Goal: Register for event/course

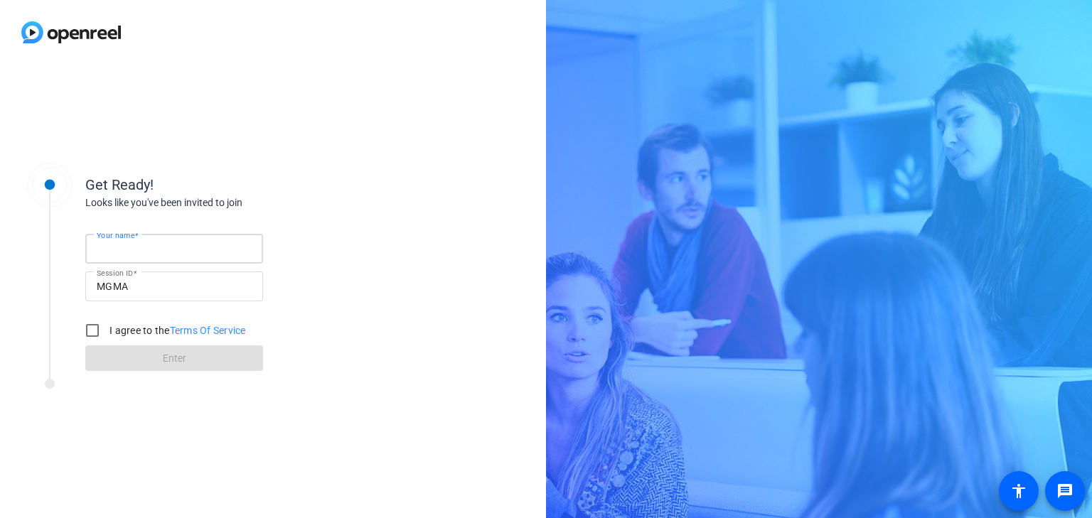
click at [179, 245] on input "Your name" at bounding box center [174, 248] width 155 height 17
type input "[PERSON_NAME]"
click at [91, 326] on input "I agree to the Terms Of Service" at bounding box center [92, 330] width 28 height 28
checkbox input "true"
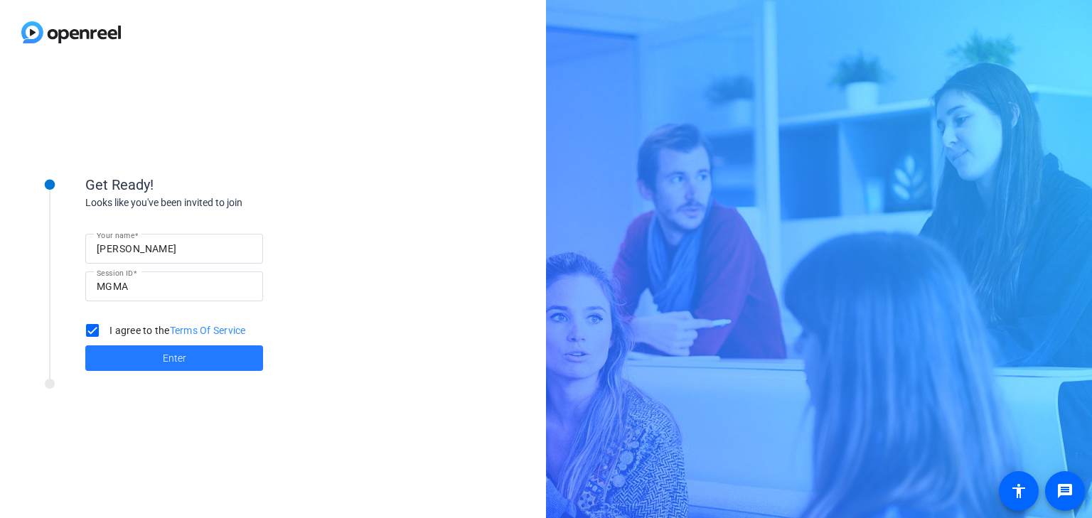
click at [178, 357] on span "Enter" at bounding box center [174, 358] width 23 height 15
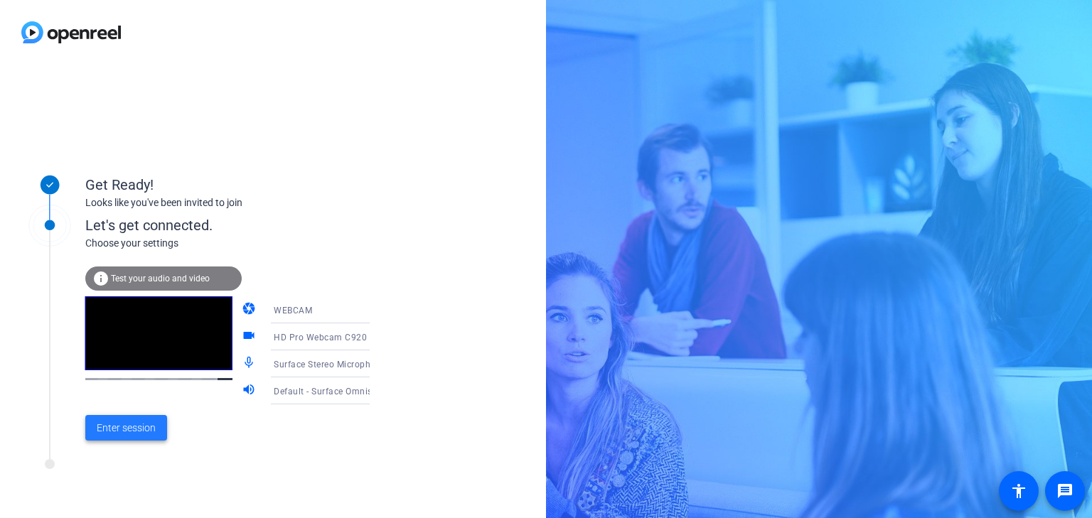
click at [136, 423] on span "Enter session" at bounding box center [126, 428] width 59 height 15
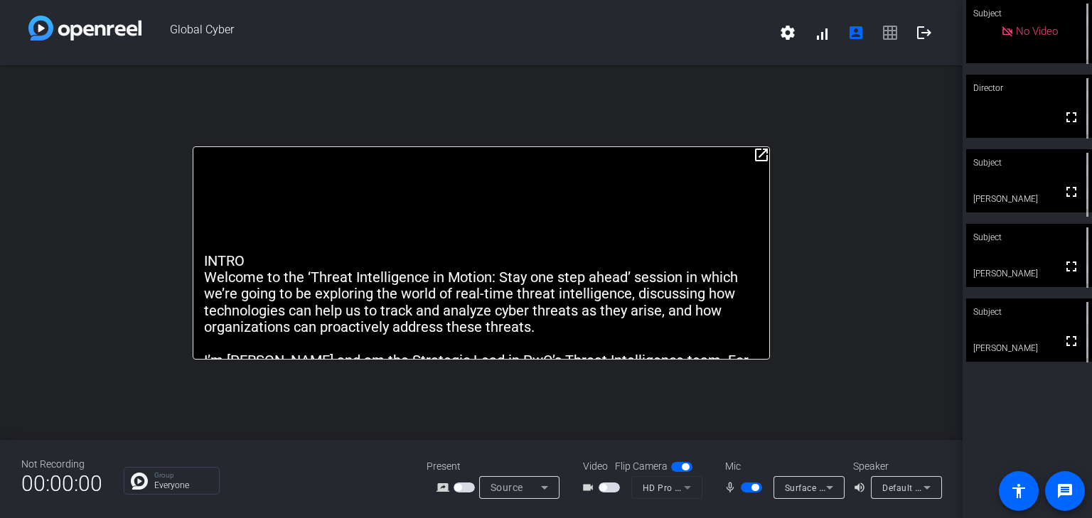
click at [1028, 189] on video at bounding box center [1029, 180] width 126 height 63
click at [1028, 189] on video at bounding box center [1029, 181] width 124 height 63
click at [1028, 189] on video at bounding box center [1029, 180] width 126 height 63
click at [759, 409] on div "open_in_new INTRO Welcome to the ‘Threat Intelligence in Motion: Stay one step …" at bounding box center [481, 252] width 962 height 375
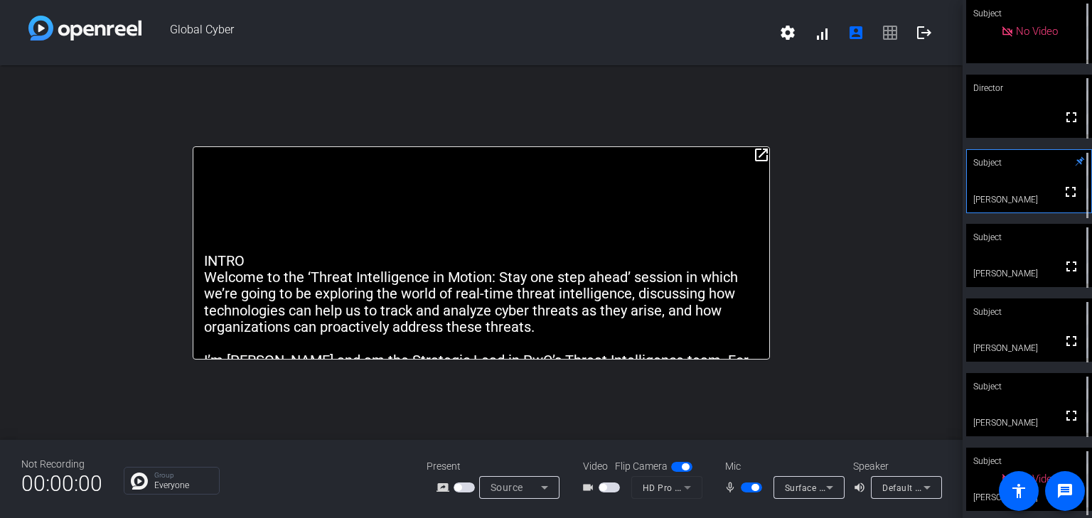
click at [747, 489] on span "button" at bounding box center [751, 488] width 21 height 10
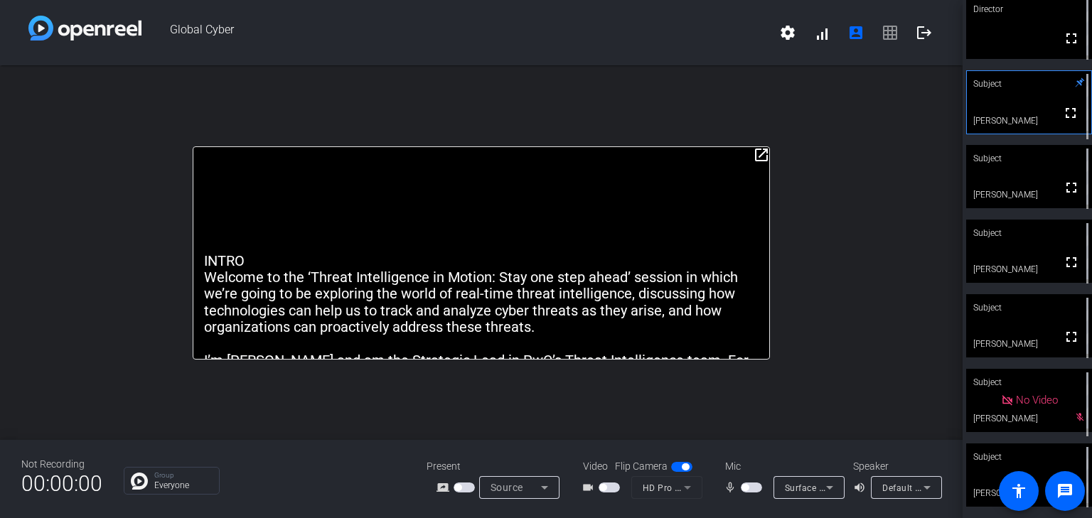
click at [753, 488] on span "button" at bounding box center [751, 488] width 21 height 10
click at [746, 489] on span "button" at bounding box center [751, 488] width 21 height 10
click at [755, 489] on span "button" at bounding box center [751, 488] width 21 height 10
click at [746, 489] on span "button" at bounding box center [751, 488] width 21 height 10
click at [753, 488] on span "button" at bounding box center [751, 488] width 21 height 10
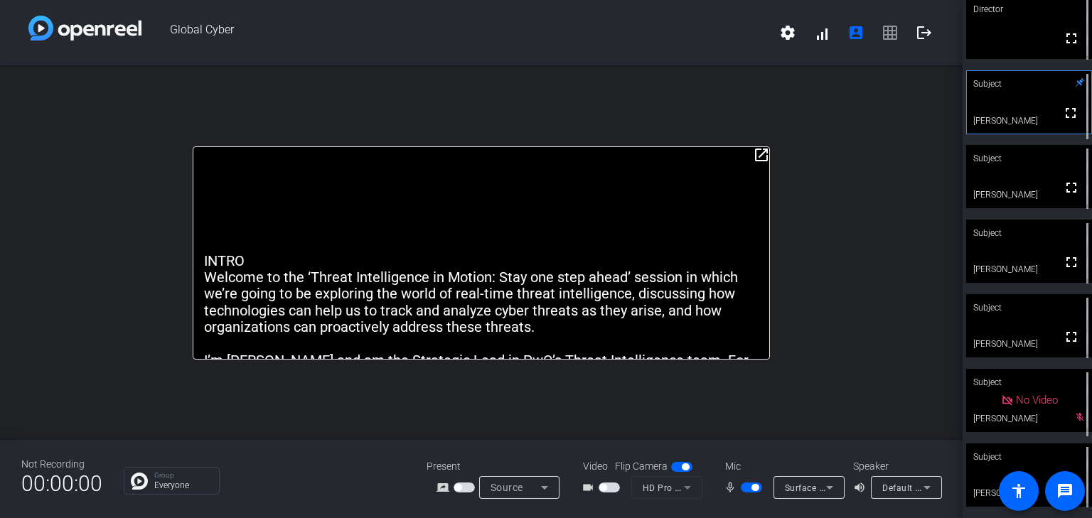
click at [745, 489] on span "button" at bounding box center [751, 488] width 21 height 10
click at [755, 487] on span "button" at bounding box center [751, 488] width 21 height 10
click at [744, 488] on span "button" at bounding box center [751, 488] width 21 height 10
click at [753, 488] on span "button" at bounding box center [751, 488] width 21 height 10
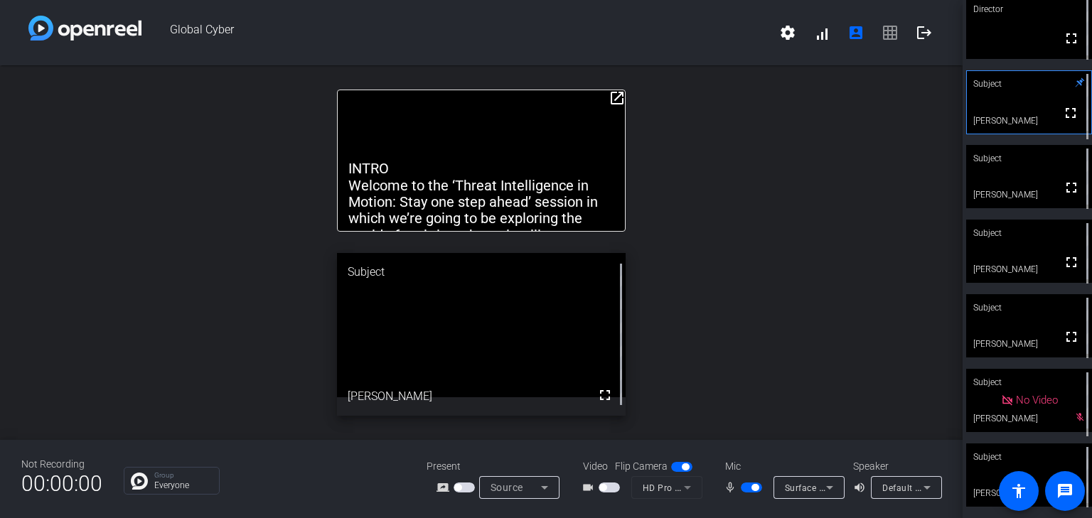
click at [746, 489] on span "button" at bounding box center [751, 488] width 21 height 10
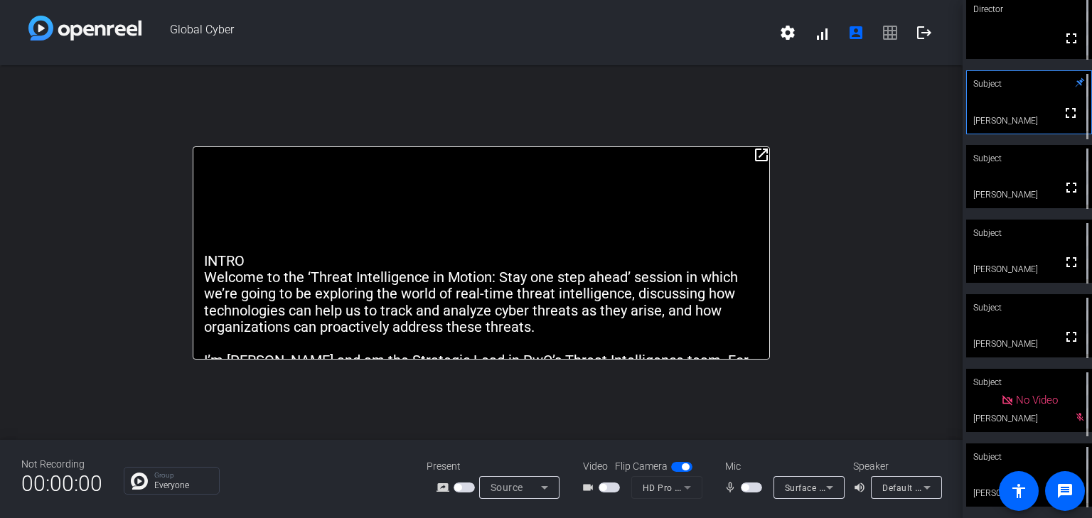
click at [756, 488] on span "button" at bounding box center [751, 488] width 21 height 10
click at [745, 487] on span "button" at bounding box center [751, 488] width 21 height 10
drag, startPoint x: 1026, startPoint y: 103, endPoint x: 1026, endPoint y: 114, distance: 10.7
click at [1026, 114] on video at bounding box center [1029, 102] width 124 height 63
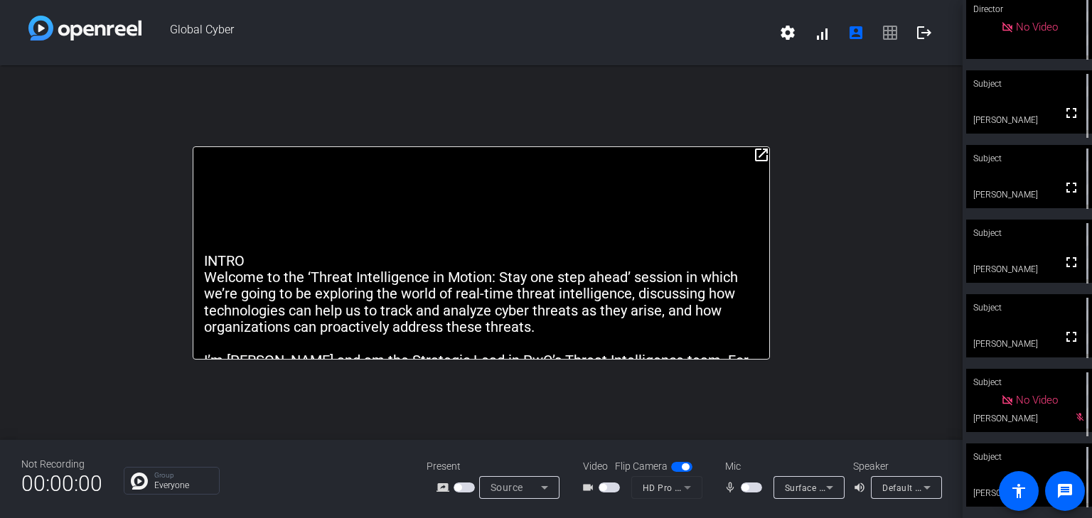
scroll to position [79, 0]
click at [1022, 109] on video at bounding box center [1029, 101] width 126 height 63
click at [753, 488] on span "button" at bounding box center [751, 488] width 21 height 10
click at [745, 489] on span "button" at bounding box center [751, 488] width 21 height 10
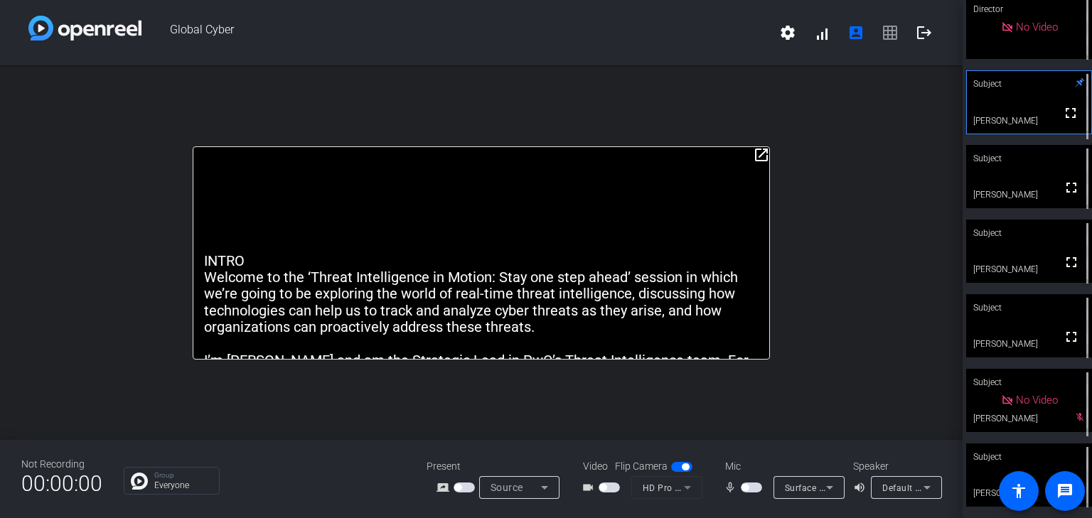
click at [890, 32] on span "settings signal_cellular_alt account_box grid_on logout" at bounding box center [856, 33] width 171 height 34
click at [754, 489] on span "button" at bounding box center [751, 488] width 21 height 10
click at [744, 485] on span "button" at bounding box center [751, 488] width 21 height 10
click at [754, 486] on span "button" at bounding box center [751, 488] width 21 height 10
click at [745, 489] on span "button" at bounding box center [751, 488] width 21 height 10
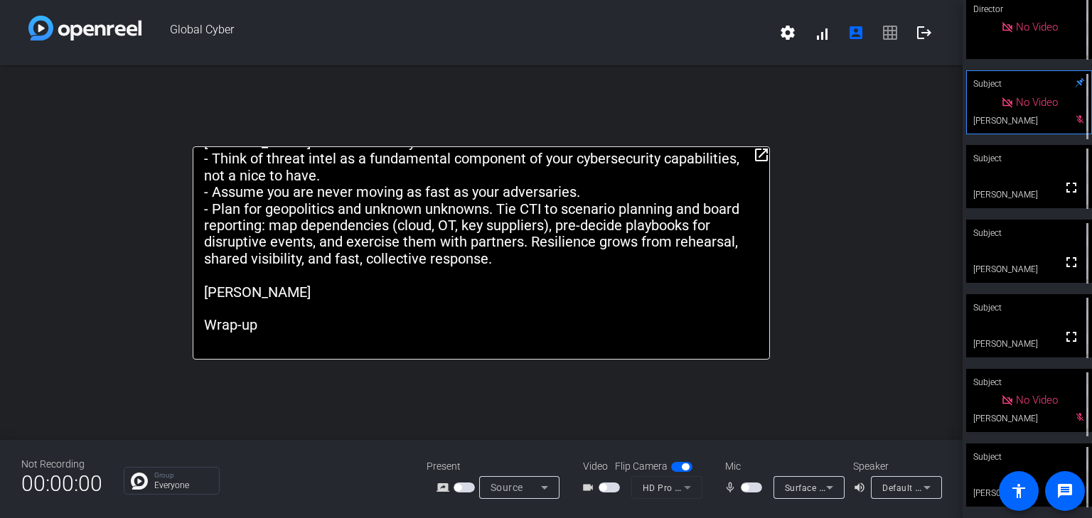
click at [754, 485] on span "button" at bounding box center [751, 488] width 21 height 10
click at [747, 488] on span "button" at bounding box center [751, 488] width 21 height 10
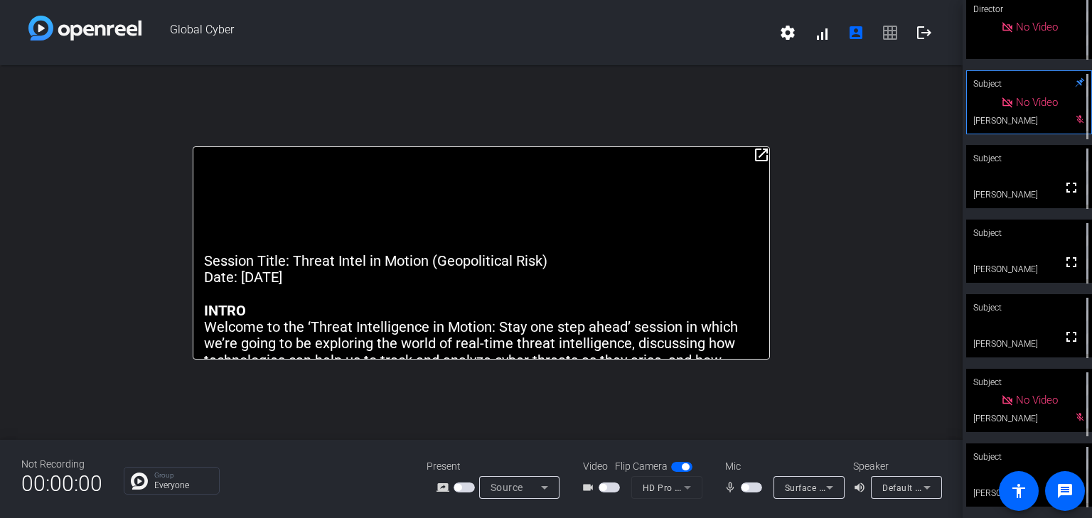
scroll to position [6, 0]
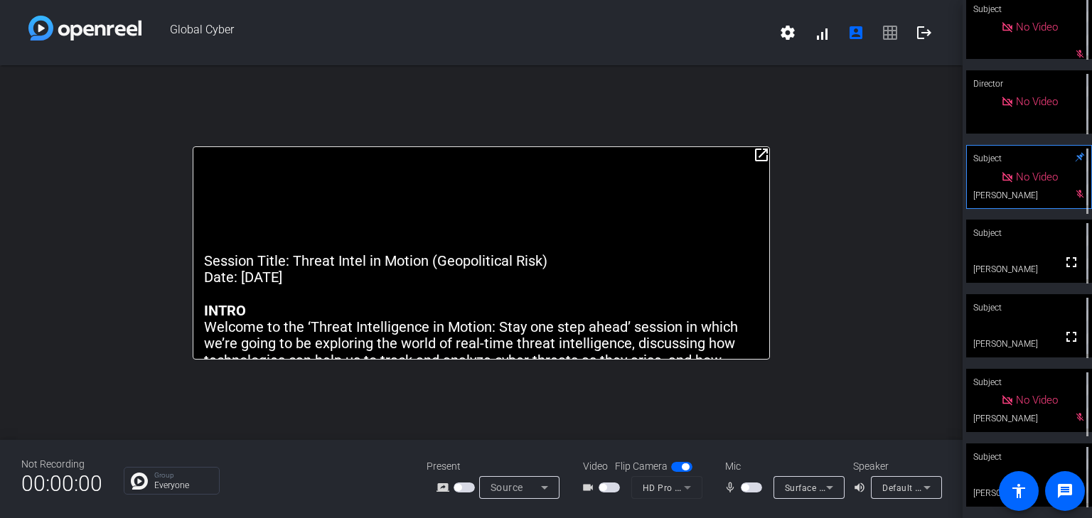
drag, startPoint x: 758, startPoint y: 490, endPoint x: 757, endPoint y: 483, distance: 7.9
click at [758, 490] on span "button" at bounding box center [751, 488] width 21 height 10
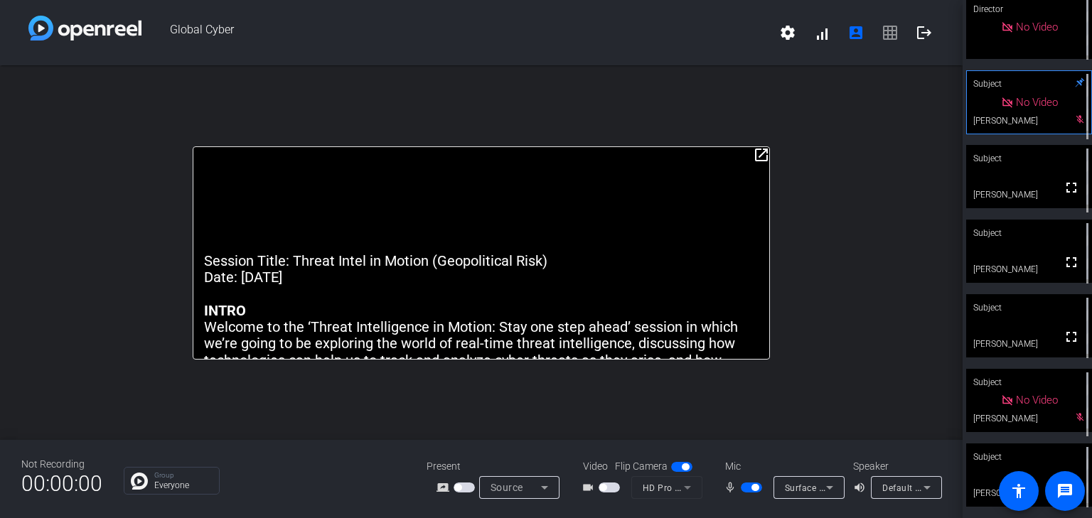
click at [746, 488] on span "button" at bounding box center [751, 488] width 21 height 10
click at [756, 490] on span "button" at bounding box center [751, 488] width 21 height 10
click at [745, 488] on span "button" at bounding box center [751, 488] width 21 height 10
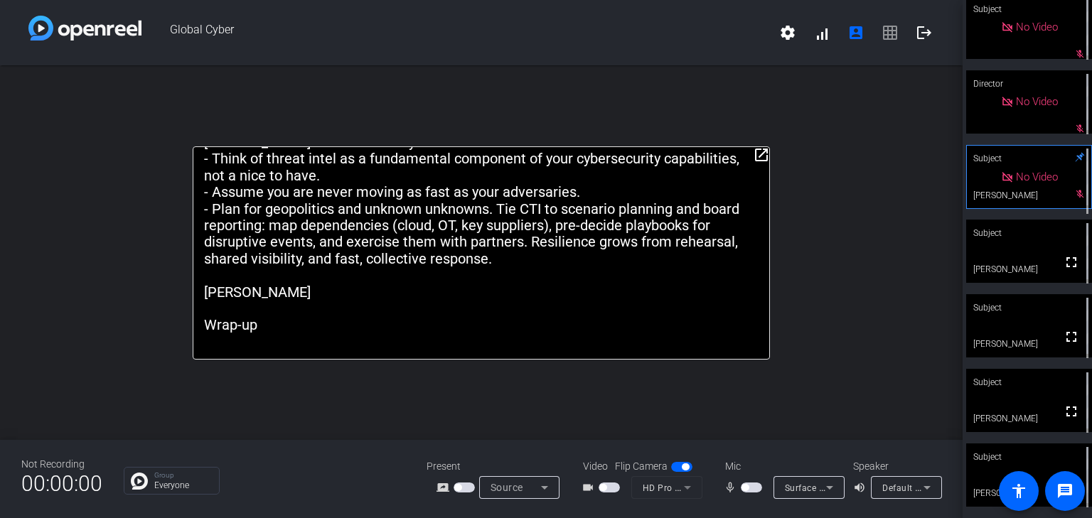
scroll to position [6, 0]
click at [753, 486] on span "button" at bounding box center [751, 488] width 21 height 10
click at [747, 486] on span "button" at bounding box center [751, 488] width 21 height 10
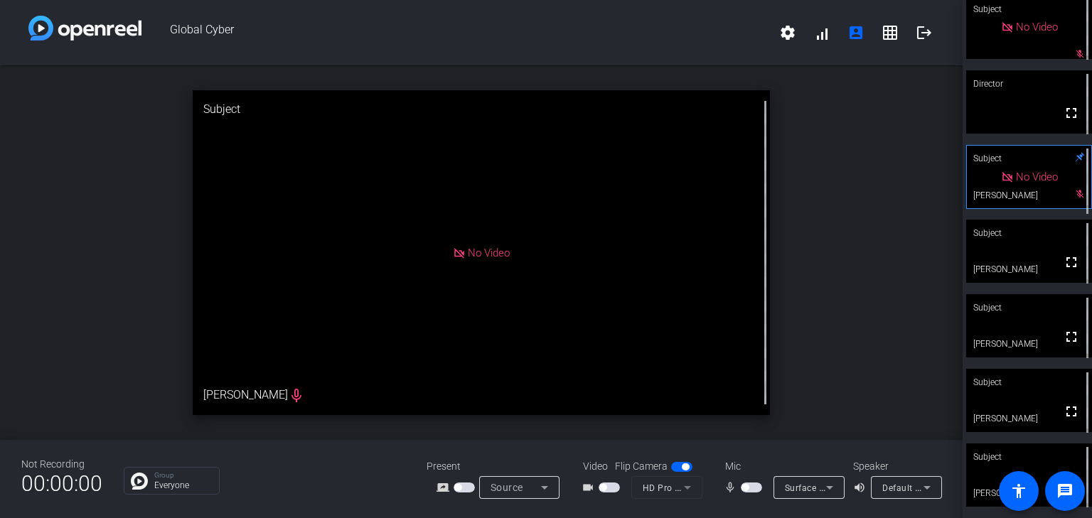
click at [751, 487] on span "button" at bounding box center [751, 488] width 21 height 10
click at [744, 489] on span "button" at bounding box center [751, 488] width 21 height 10
click at [752, 489] on span "button" at bounding box center [751, 488] width 21 height 10
click at [744, 486] on span "button" at bounding box center [751, 488] width 21 height 10
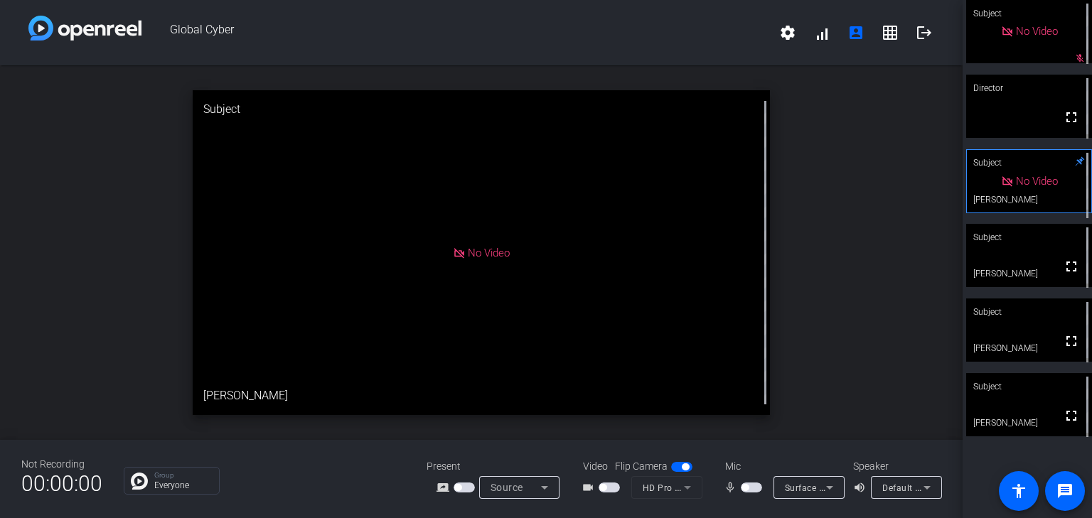
scroll to position [0, 0]
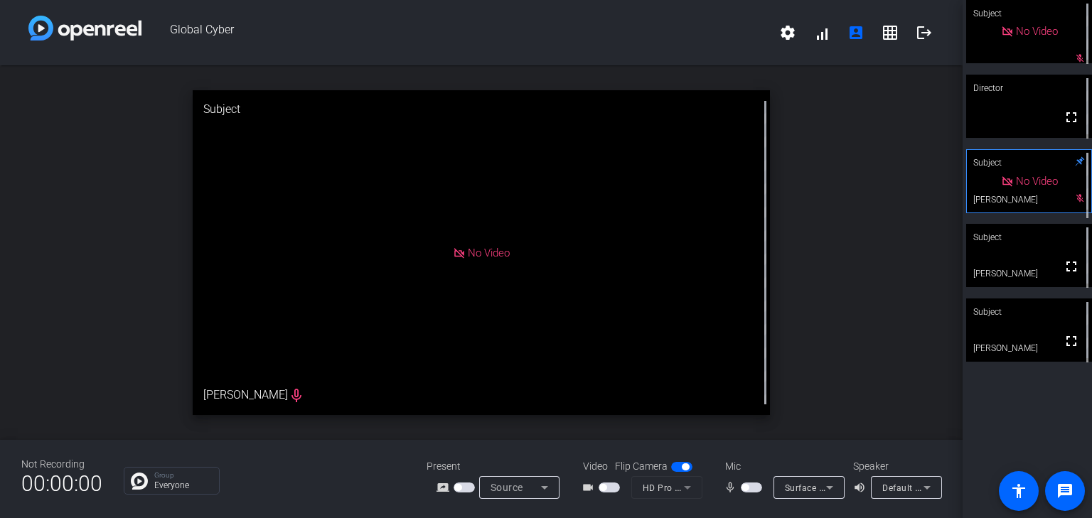
click at [753, 489] on span "button" at bounding box center [751, 488] width 21 height 10
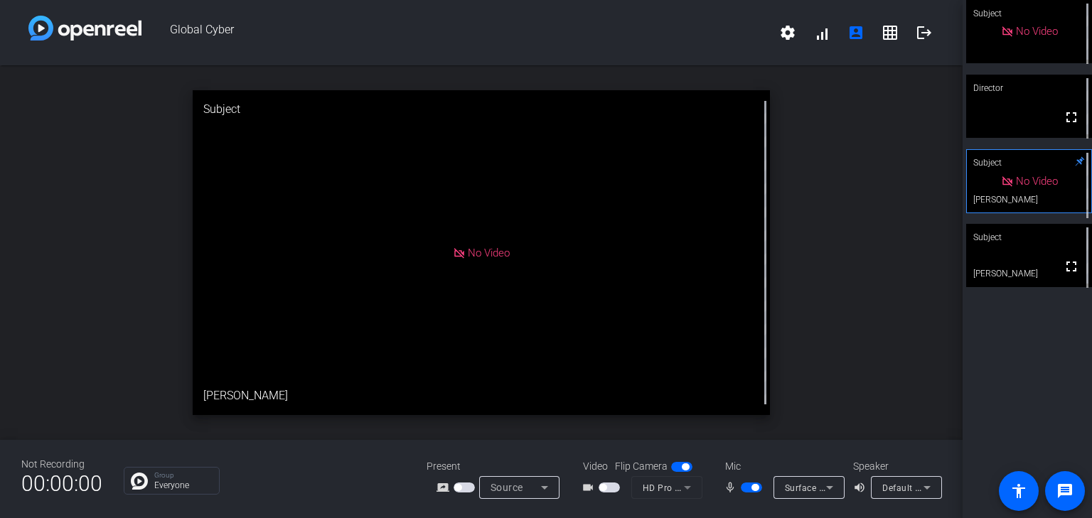
click at [745, 488] on span "button" at bounding box center [751, 488] width 21 height 10
click at [753, 489] on span "button" at bounding box center [751, 488] width 21 height 10
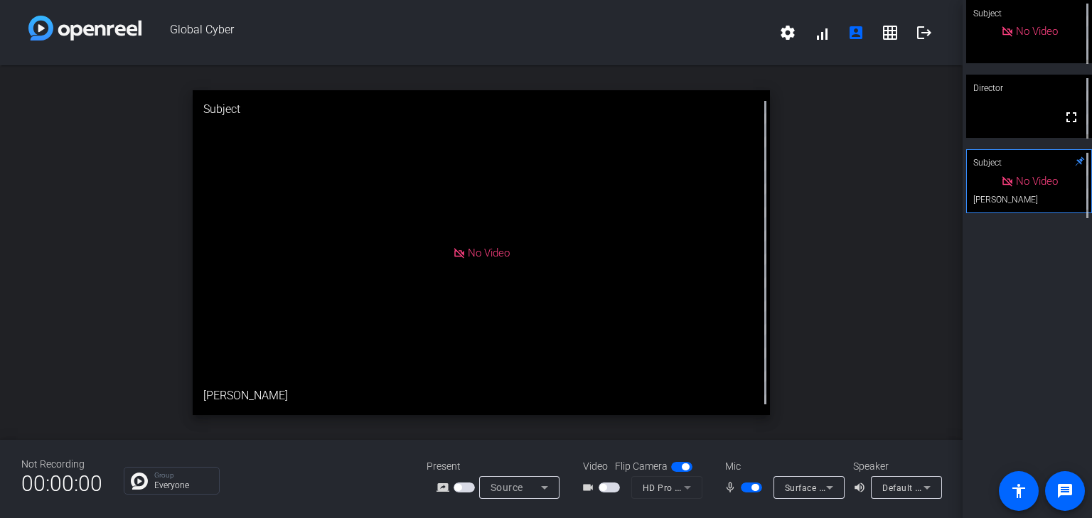
click at [745, 488] on span "button" at bounding box center [751, 488] width 21 height 10
